Goal: Transaction & Acquisition: Subscribe to service/newsletter

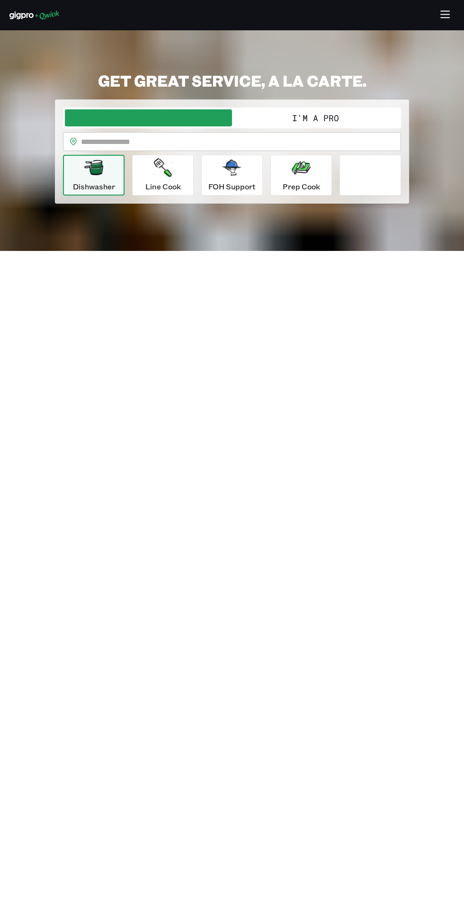
click at [443, 11] on icon "button" at bounding box center [445, 15] width 11 height 11
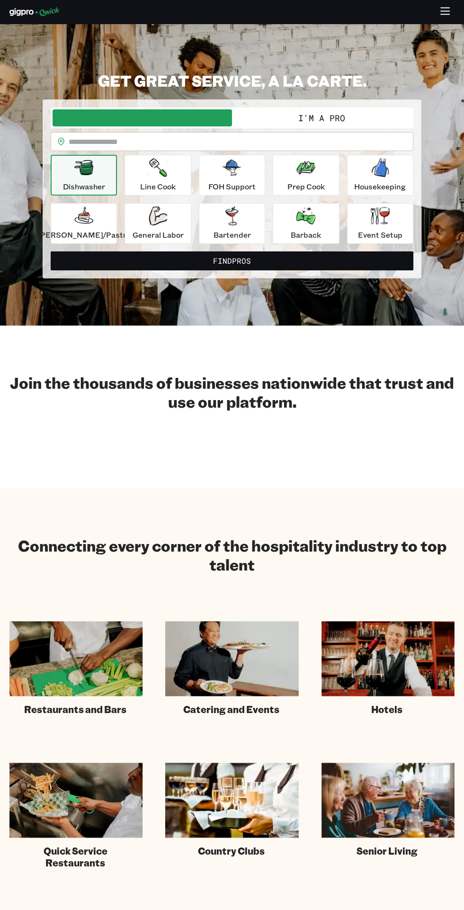
click at [309, 118] on button "I'm a Pro" at bounding box center [322, 117] width 180 height 17
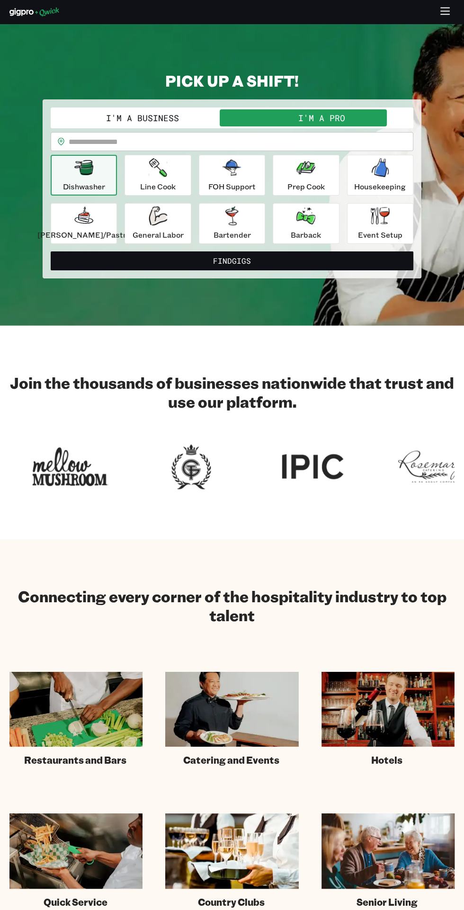
click at [441, 12] on icon "button" at bounding box center [445, 12] width 11 height 11
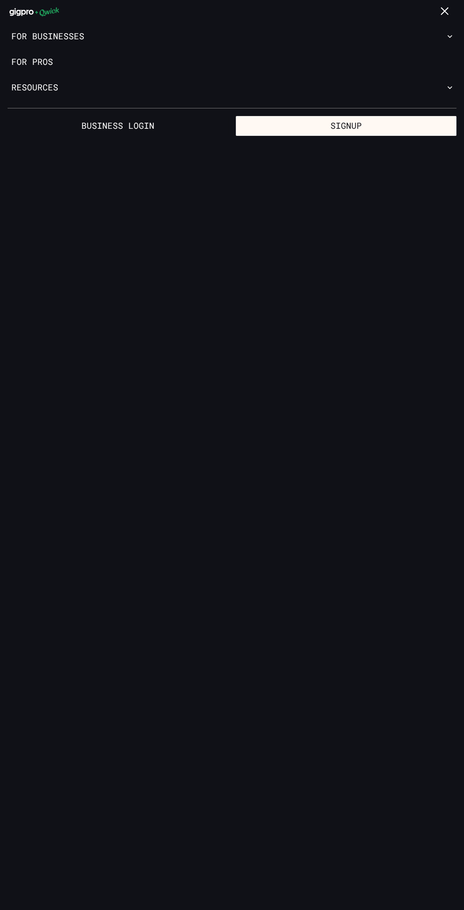
click at [36, 64] on link "For Pros" at bounding box center [232, 62] width 464 height 26
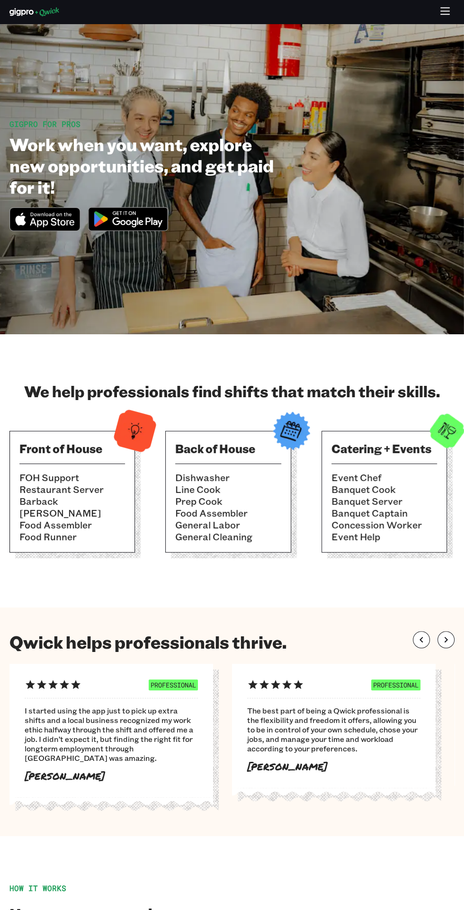
click at [440, 10] on icon "button" at bounding box center [445, 12] width 11 height 11
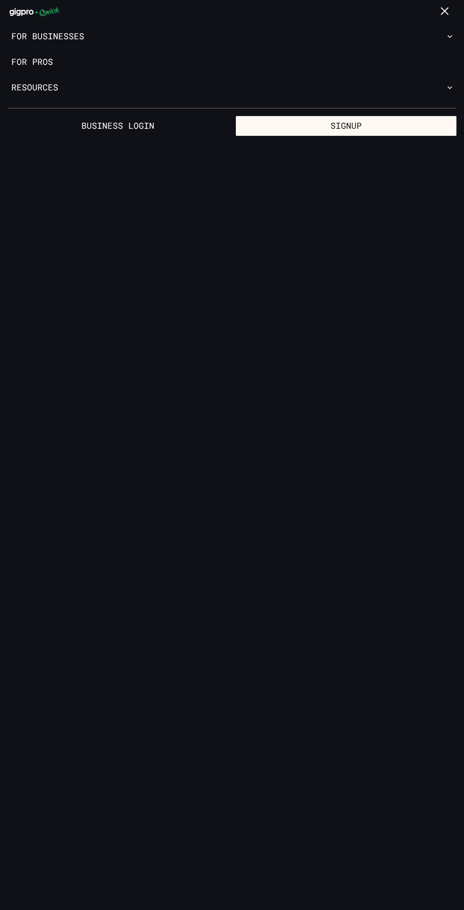
click at [298, 125] on button "Signup" at bounding box center [346, 126] width 221 height 20
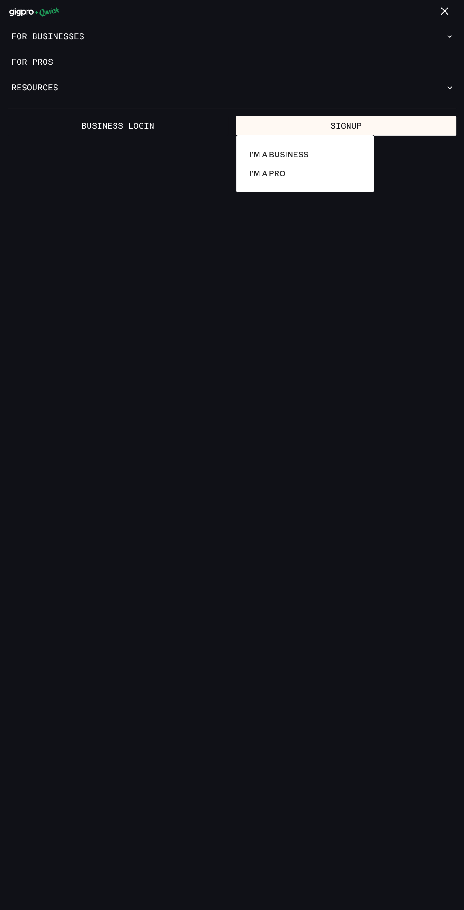
click at [258, 181] on link "I'm a Pro" at bounding box center [305, 173] width 118 height 19
click at [276, 176] on p "I'm a Pro" at bounding box center [268, 173] width 36 height 11
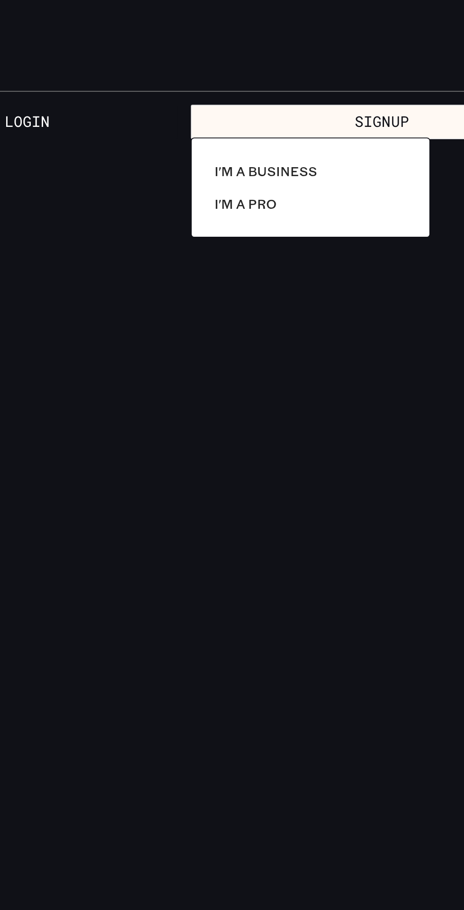
click at [268, 172] on p "I'm a Pro" at bounding box center [268, 173] width 36 height 11
click at [259, 147] on link "I'm a Business" at bounding box center [305, 154] width 118 height 19
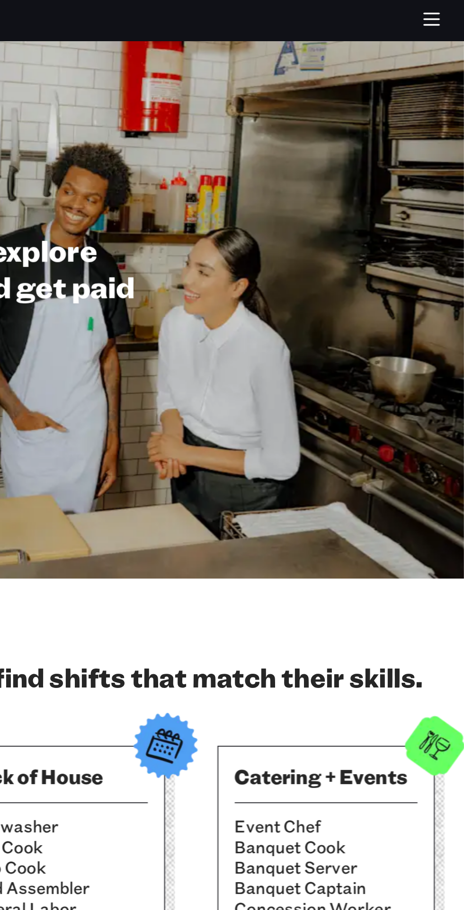
click at [441, 8] on icon "button" at bounding box center [445, 8] width 9 height 0
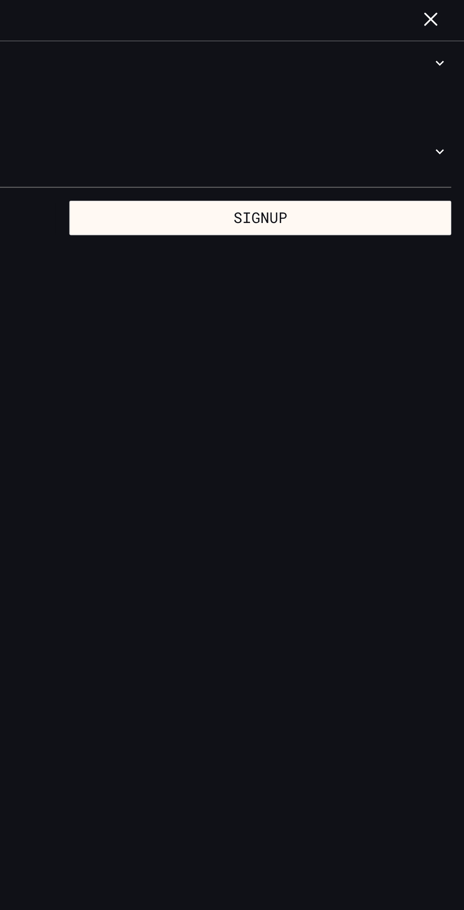
click at [301, 131] on button "Signup" at bounding box center [346, 126] width 221 height 20
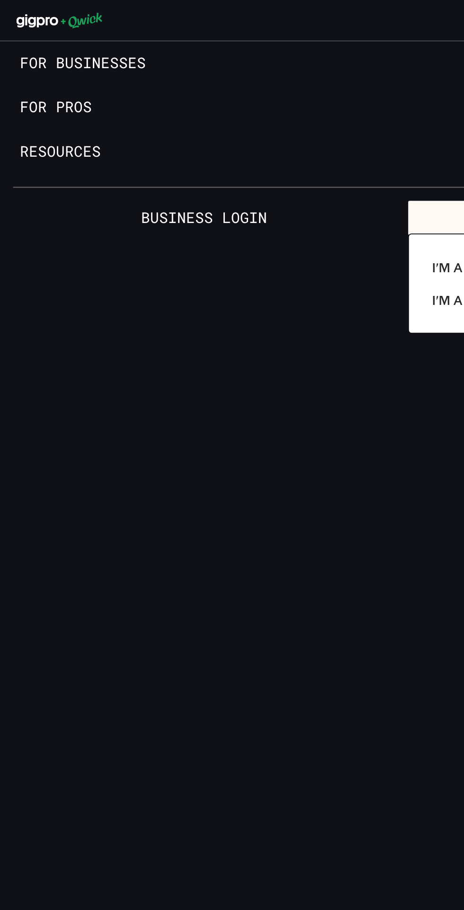
click at [246, 174] on link "I'm a Pro" at bounding box center [305, 173] width 118 height 19
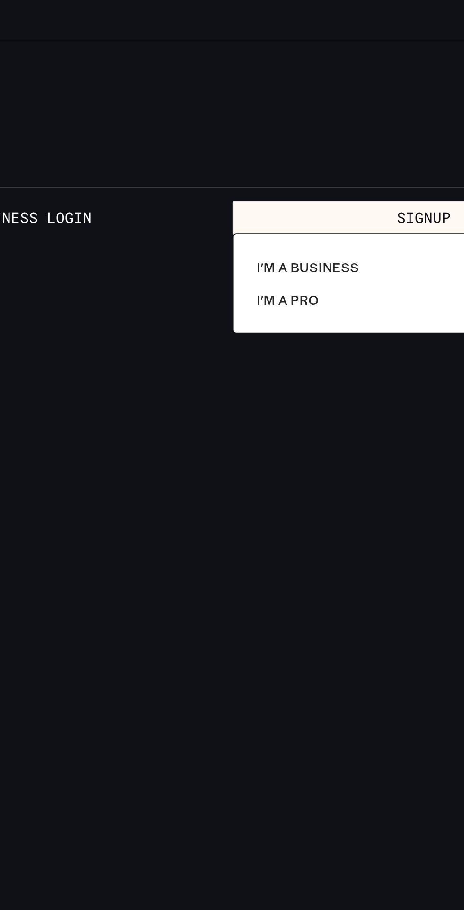
click at [273, 176] on p "I'm a Pro" at bounding box center [268, 173] width 36 height 11
